Goal: Transaction & Acquisition: Purchase product/service

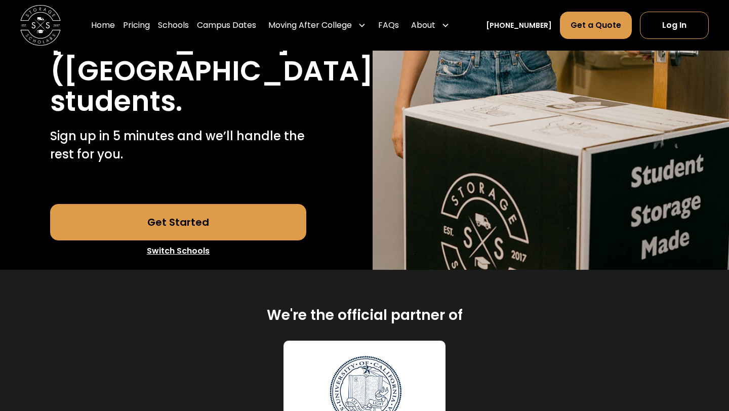
scroll to position [337, 0]
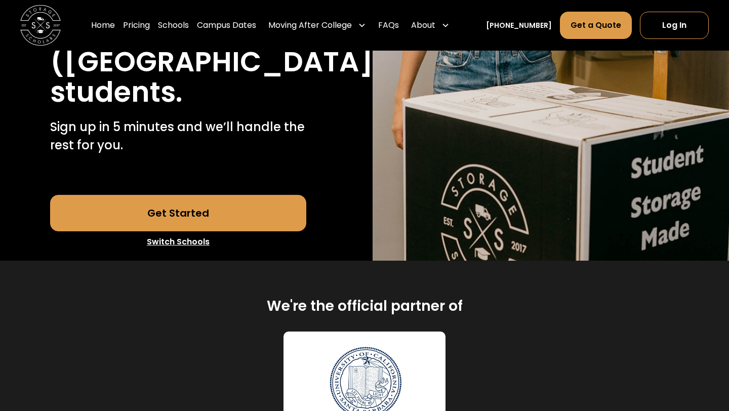
click at [252, 195] on link "Get Started" at bounding box center [178, 213] width 257 height 36
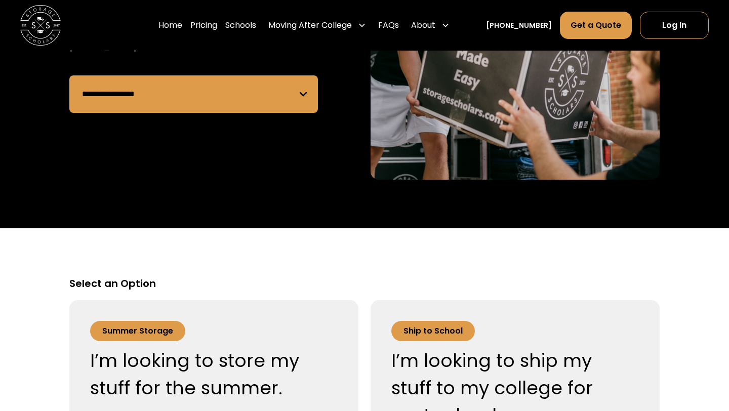
scroll to position [237, 0]
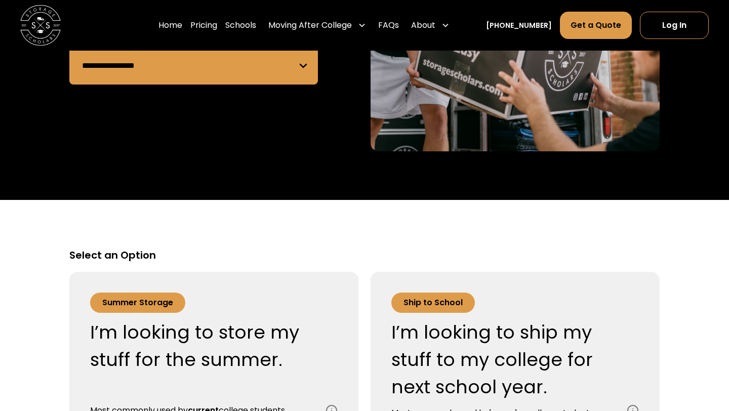
click at [243, 57] on select "**********" at bounding box center [193, 65] width 249 height 37
select select "**********"
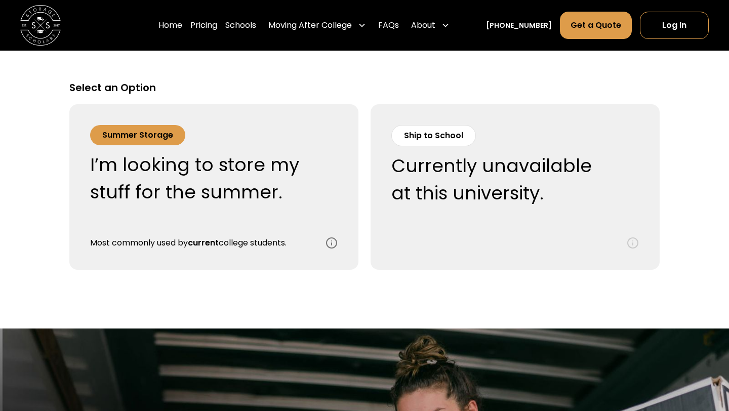
scroll to position [425, 0]
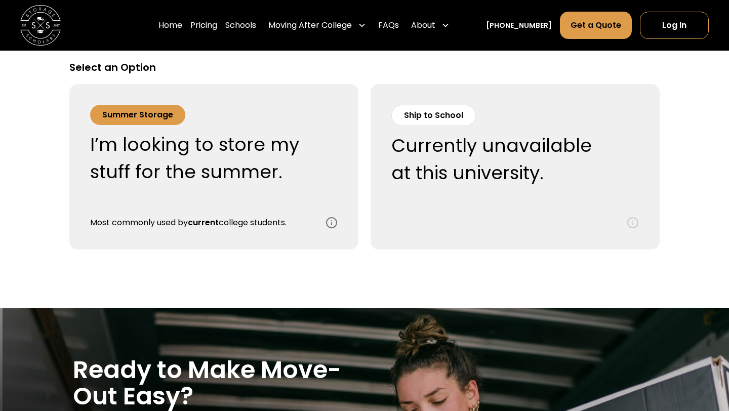
click at [126, 124] on div "Summer Storage" at bounding box center [137, 115] width 95 height 20
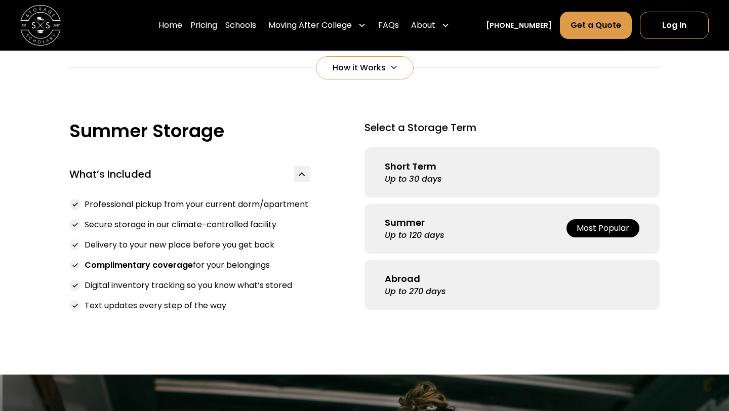
scroll to position [668, 0]
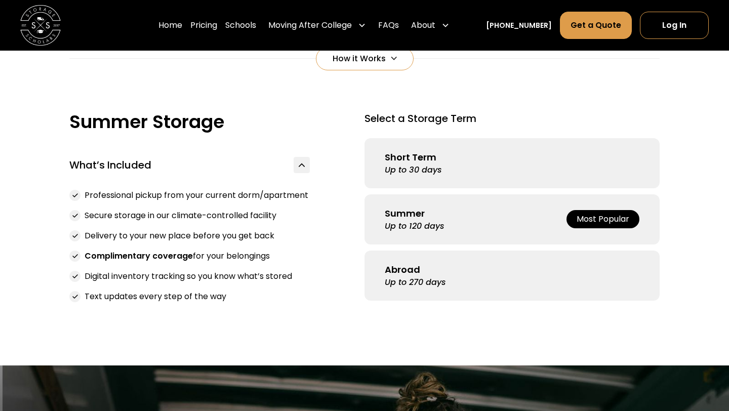
click at [618, 220] on div "Most Popular" at bounding box center [603, 219] width 53 height 12
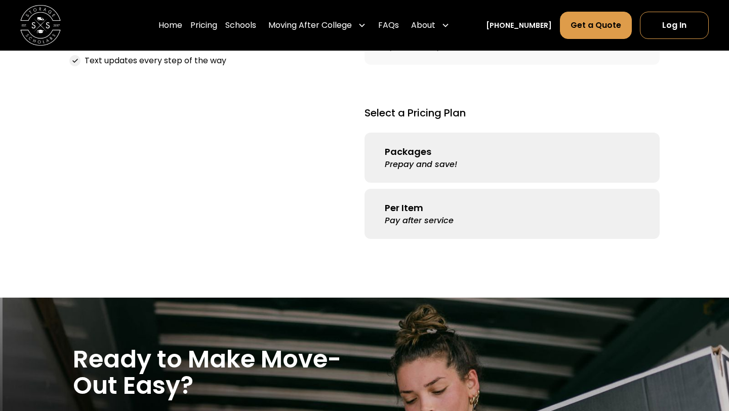
scroll to position [907, 0]
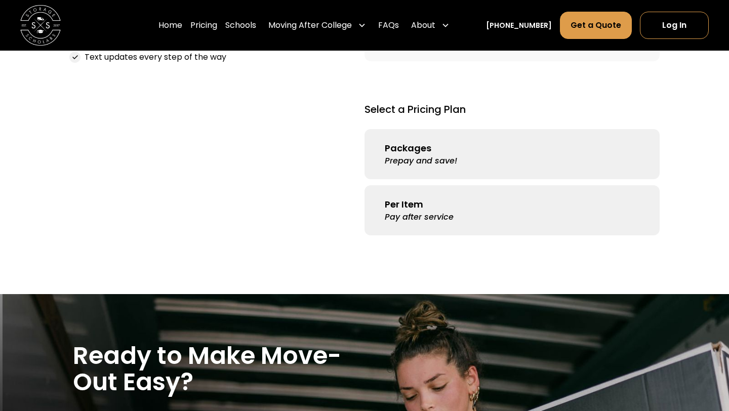
click at [545, 162] on link "Packages Prepay and save!" at bounding box center [511, 154] width 295 height 50
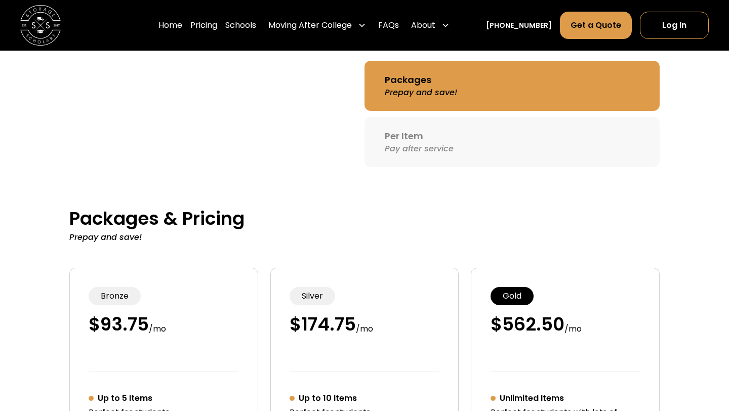
scroll to position [946, 0]
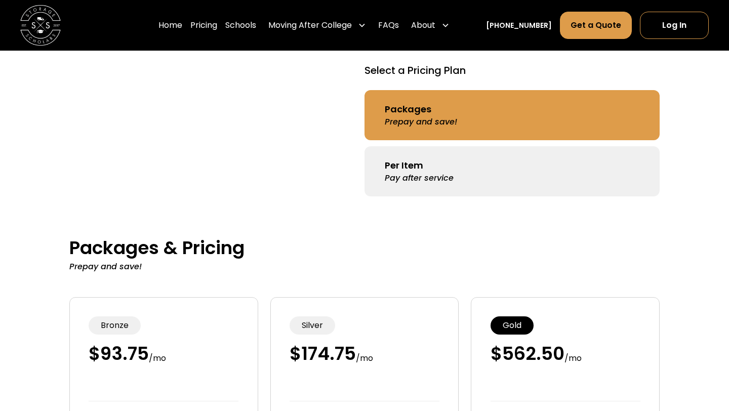
click at [541, 162] on link "Per Item Pay after service" at bounding box center [511, 171] width 295 height 50
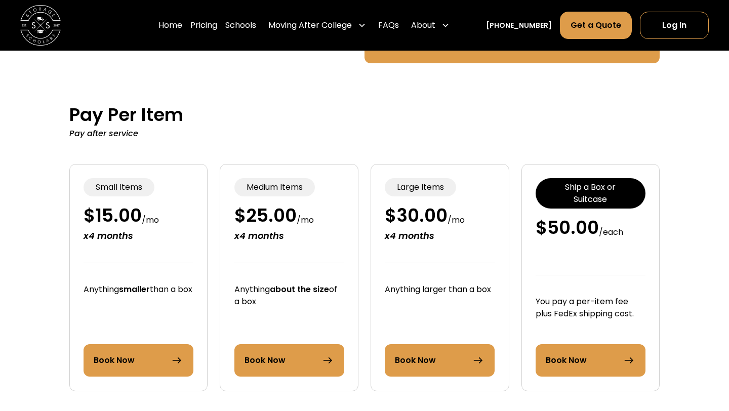
scroll to position [1081, 0]
